Goal: Transaction & Acquisition: Purchase product/service

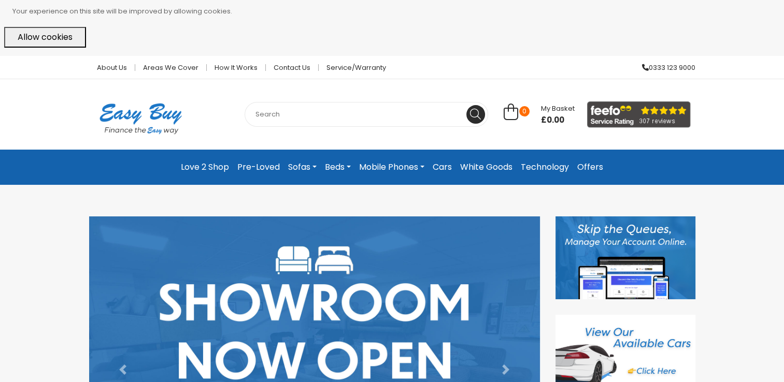
click at [299, 112] on input "text" at bounding box center [367, 114] width 244 height 25
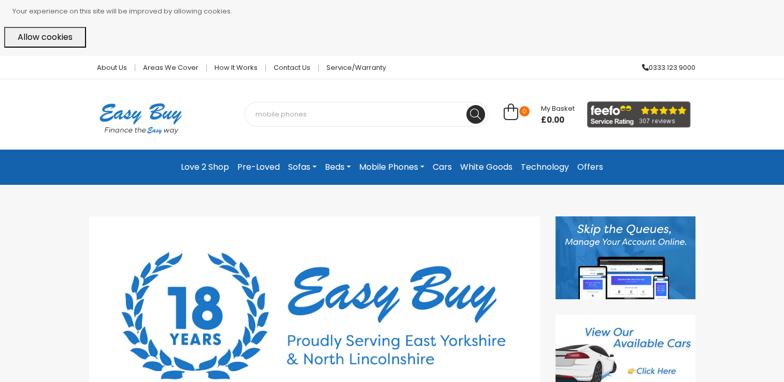
type input "mobile phones"
click at [466, 105] on button at bounding box center [475, 114] width 19 height 19
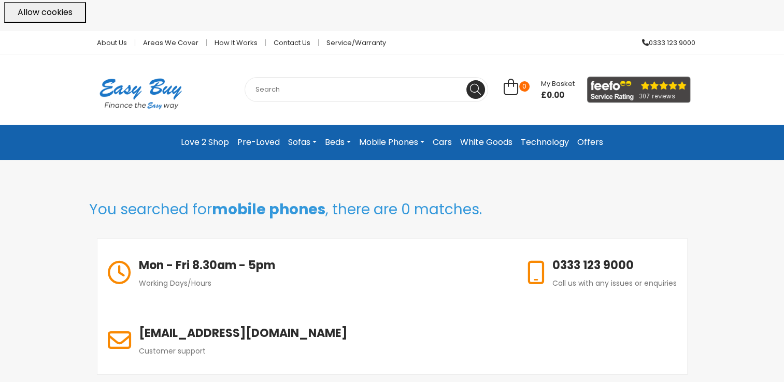
scroll to position [21, 0]
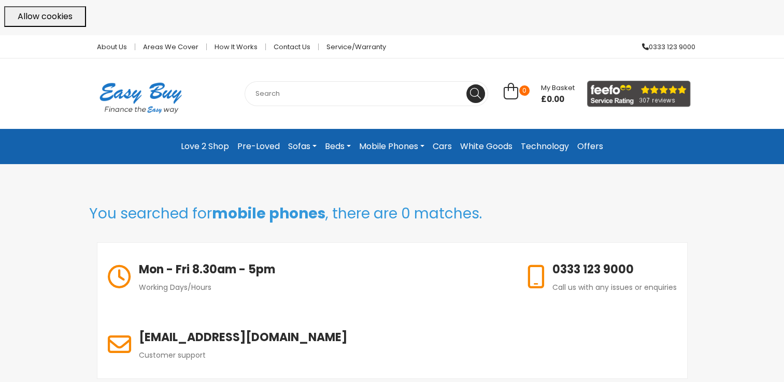
click at [374, 148] on link "Mobile Phones" at bounding box center [392, 146] width 74 height 19
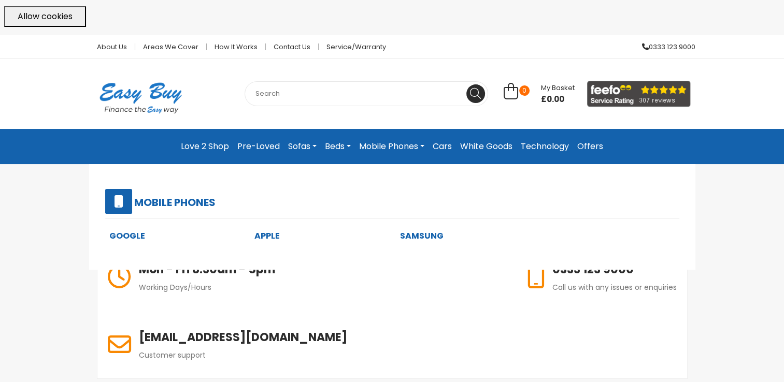
click at [263, 236] on link "Apple" at bounding box center [266, 236] width 25 height 12
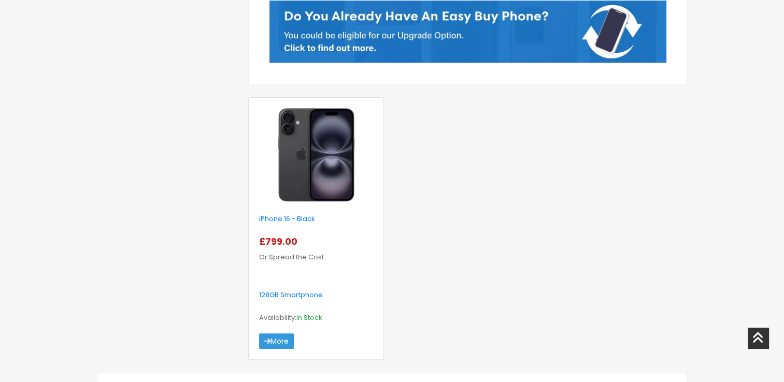
scroll to position [321, 0]
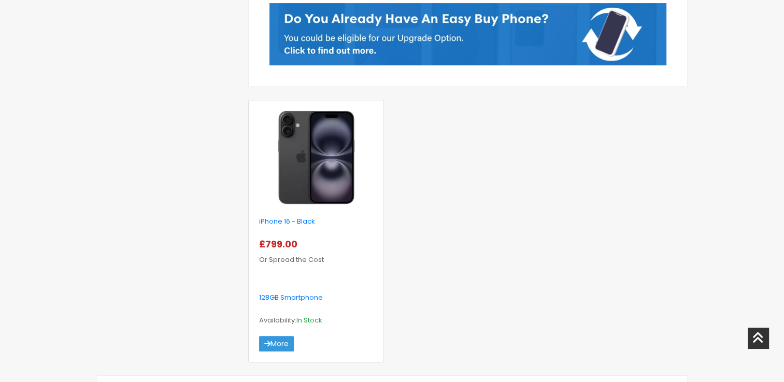
drag, startPoint x: 790, startPoint y: 163, endPoint x: 750, endPoint y: 57, distance: 113.0
click at [750, 57] on div "About Us Areas we cover How it works Contact Us Service/Warranty 0333 123 9000 …" at bounding box center [392, 273] width 784 height 1077
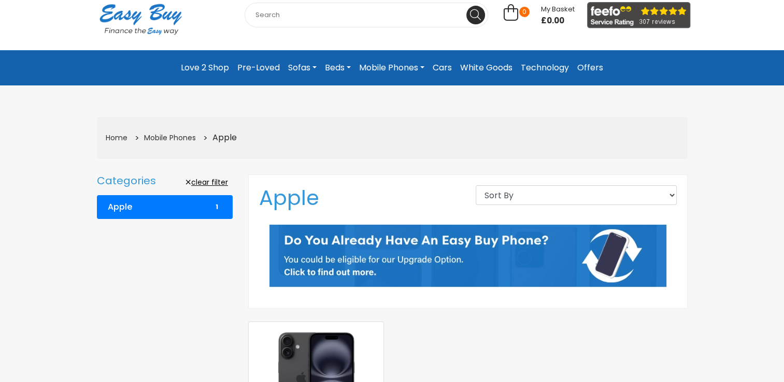
scroll to position [98, 0]
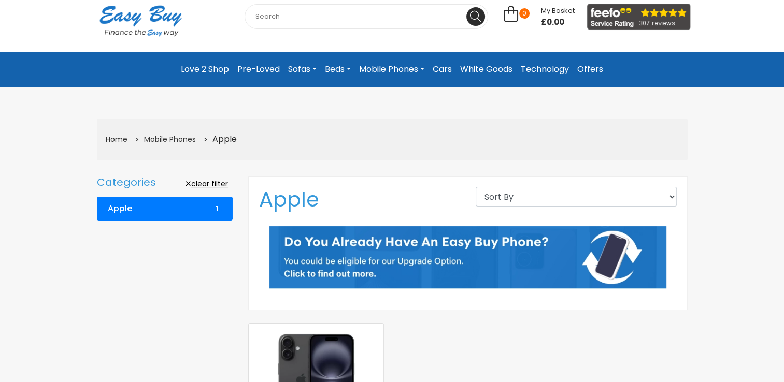
click at [201, 183] on link "clear filter" at bounding box center [207, 184] width 52 height 16
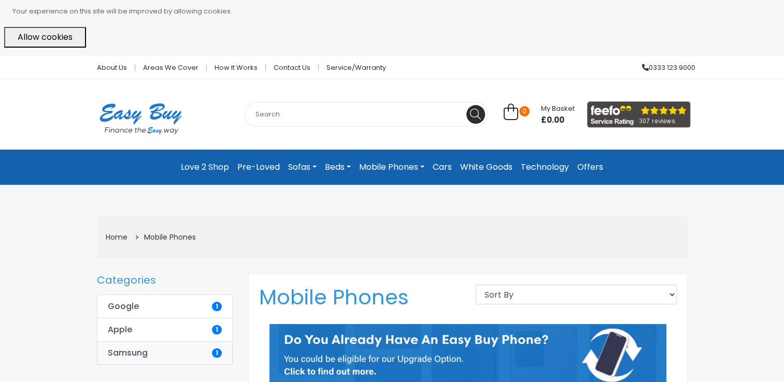
click at [193, 354] on link "Samsung 1" at bounding box center [165, 354] width 136 height 24
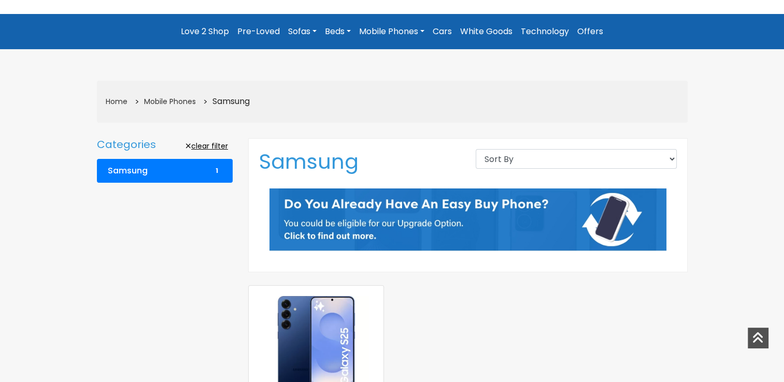
scroll to position [135, 0]
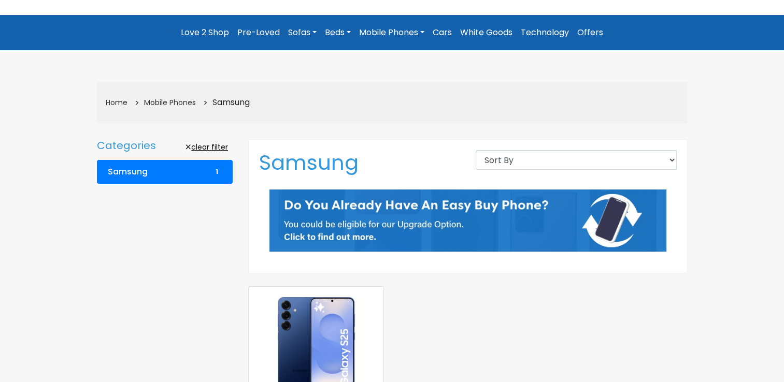
click at [201, 146] on link "clear filter" at bounding box center [207, 147] width 52 height 16
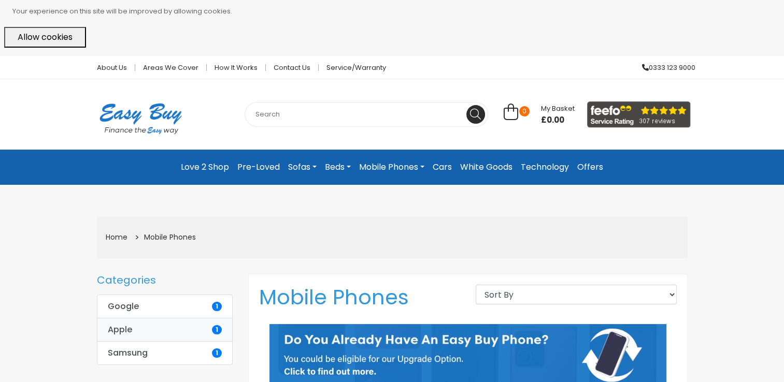
click at [161, 332] on link "Apple 1" at bounding box center [165, 330] width 136 height 24
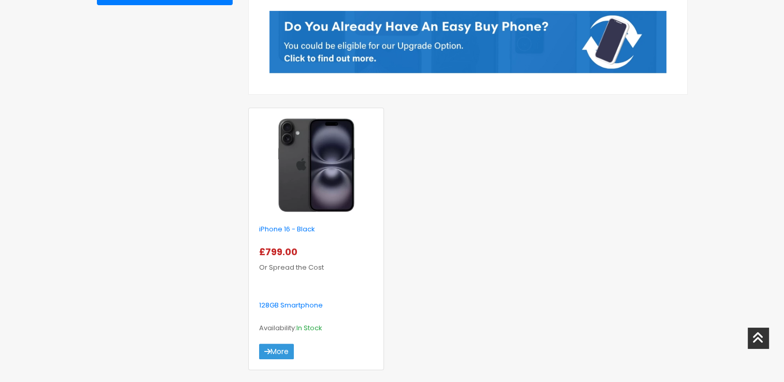
scroll to position [327, 0]
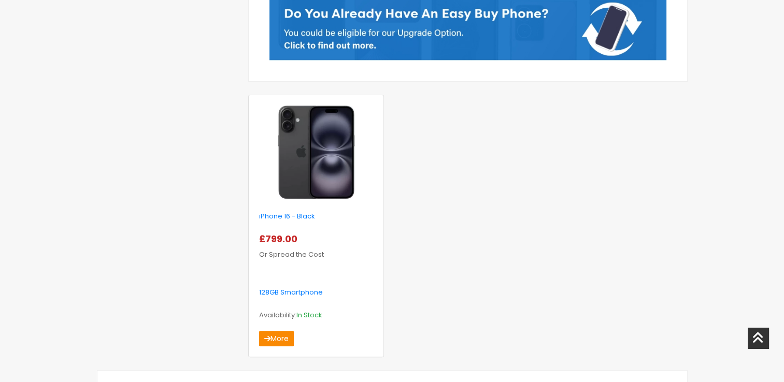
click at [281, 343] on link "More" at bounding box center [276, 339] width 35 height 16
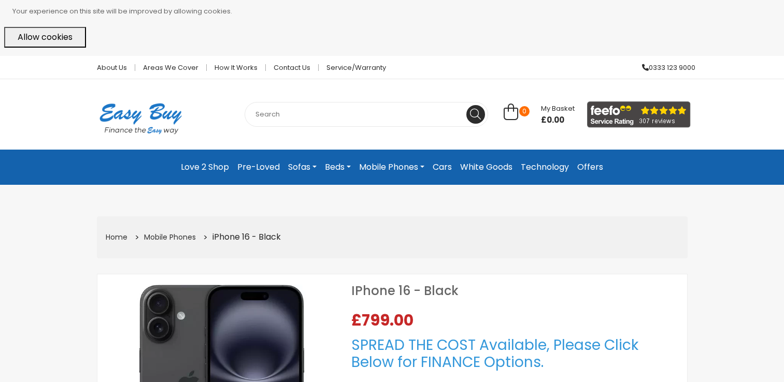
select select "104"
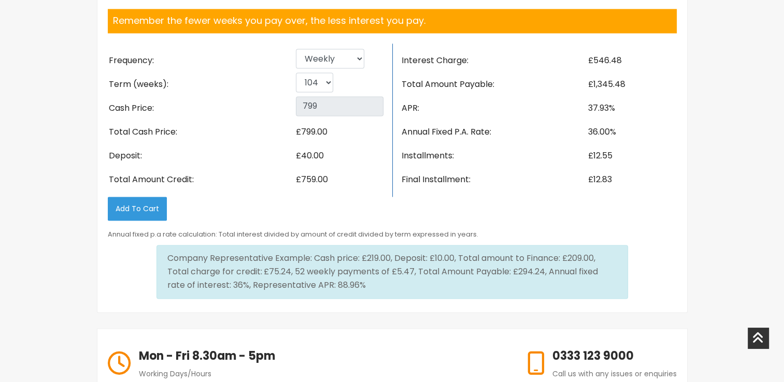
scroll to position [1613, 0]
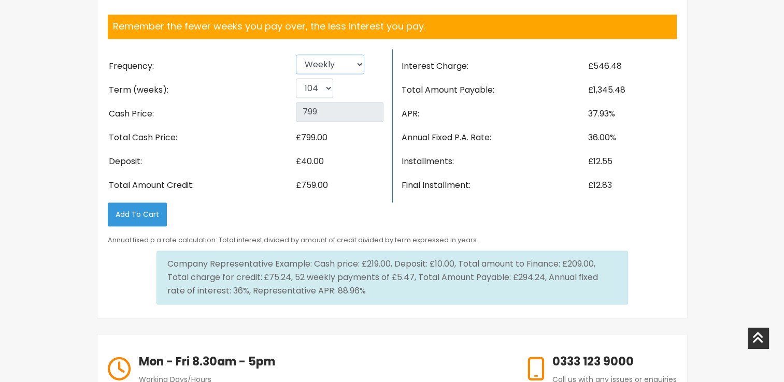
click at [319, 74] on select "Weekly Fortnightly 4 weekly Monthly" at bounding box center [330, 64] width 68 height 20
select select "Monthly"
click at [296, 73] on select "Weekly Fortnightly 4 weekly Monthly" at bounding box center [330, 64] width 68 height 20
click at [311, 98] on select "6 12 18 24" at bounding box center [313, 88] width 34 height 20
click at [249, 123] on li "Cash Price:" at bounding box center [201, 114] width 187 height 24
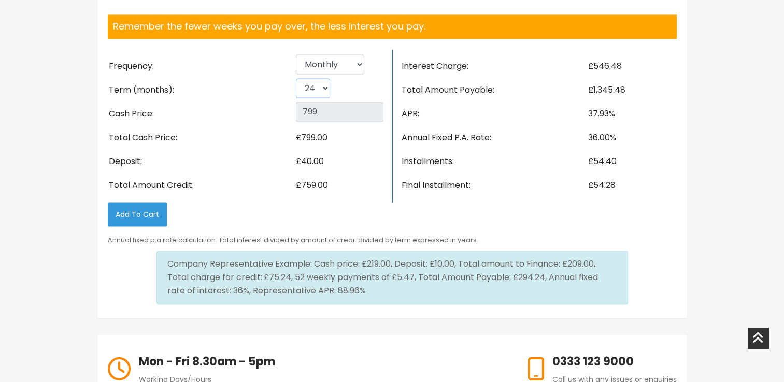
click at [317, 98] on select "6 12 18 24" at bounding box center [313, 88] width 34 height 20
click at [296, 96] on select "6 12 18 24" at bounding box center [313, 88] width 34 height 20
click at [309, 98] on select "6 12 18 24" at bounding box center [313, 88] width 34 height 20
select select "18"
click at [296, 96] on select "6 12 18 24" at bounding box center [313, 88] width 34 height 20
